Goal: Task Accomplishment & Management: Manage account settings

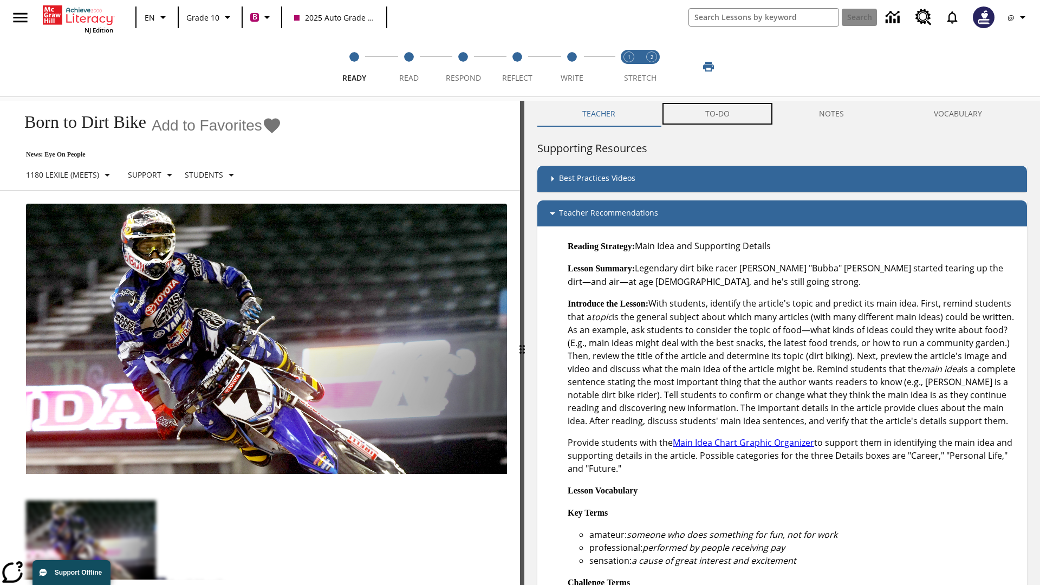
click at [718, 114] on button "TO-DO" at bounding box center [717, 114] width 114 height 26
